Goal: Task Accomplishment & Management: Manage account settings

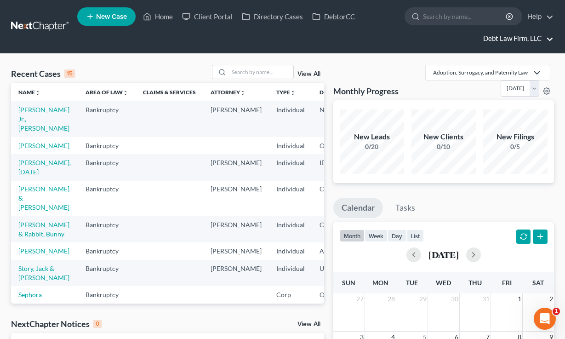
click at [510, 45] on link "Debt Law Firm, LLC" at bounding box center [516, 38] width 75 height 17
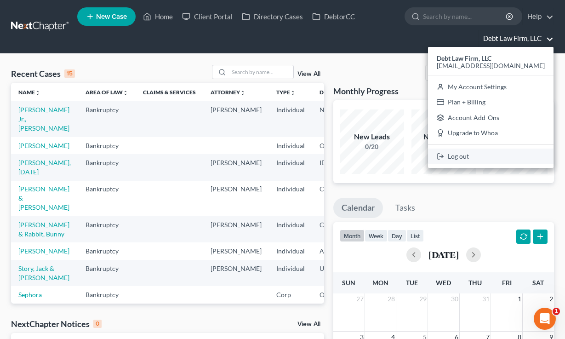
click at [497, 159] on link "Log out" at bounding box center [491, 157] width 126 height 16
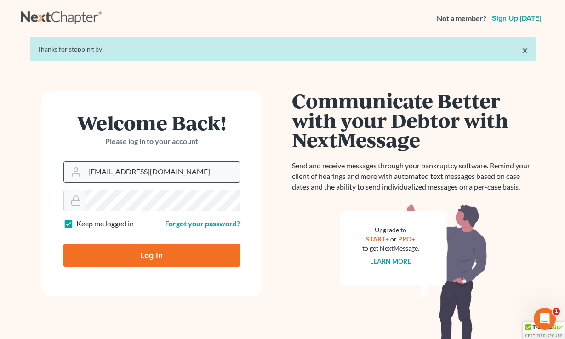
click at [146, 168] on input "qa@nextchapterbk.com" at bounding box center [162, 172] width 155 height 20
type input "tim@nextchapterbk.com"
click at [125, 250] on input "Log In" at bounding box center [151, 255] width 177 height 23
type input "Thinking..."
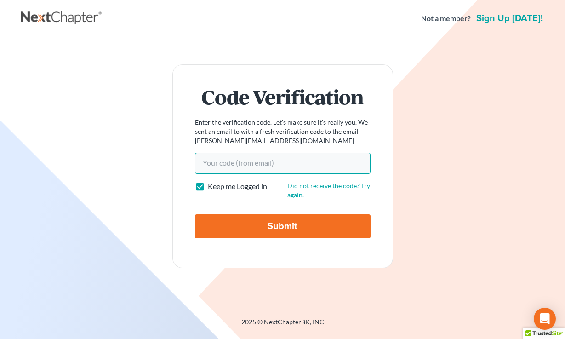
click at [235, 172] on input "Your code(from email)" at bounding box center [283, 163] width 176 height 21
paste input "59347b"
type input "59347b"
click at [195, 214] on input "Submit" at bounding box center [283, 226] width 176 height 24
type input "Thinking..."
